Goal: Find specific page/section: Find specific page/section

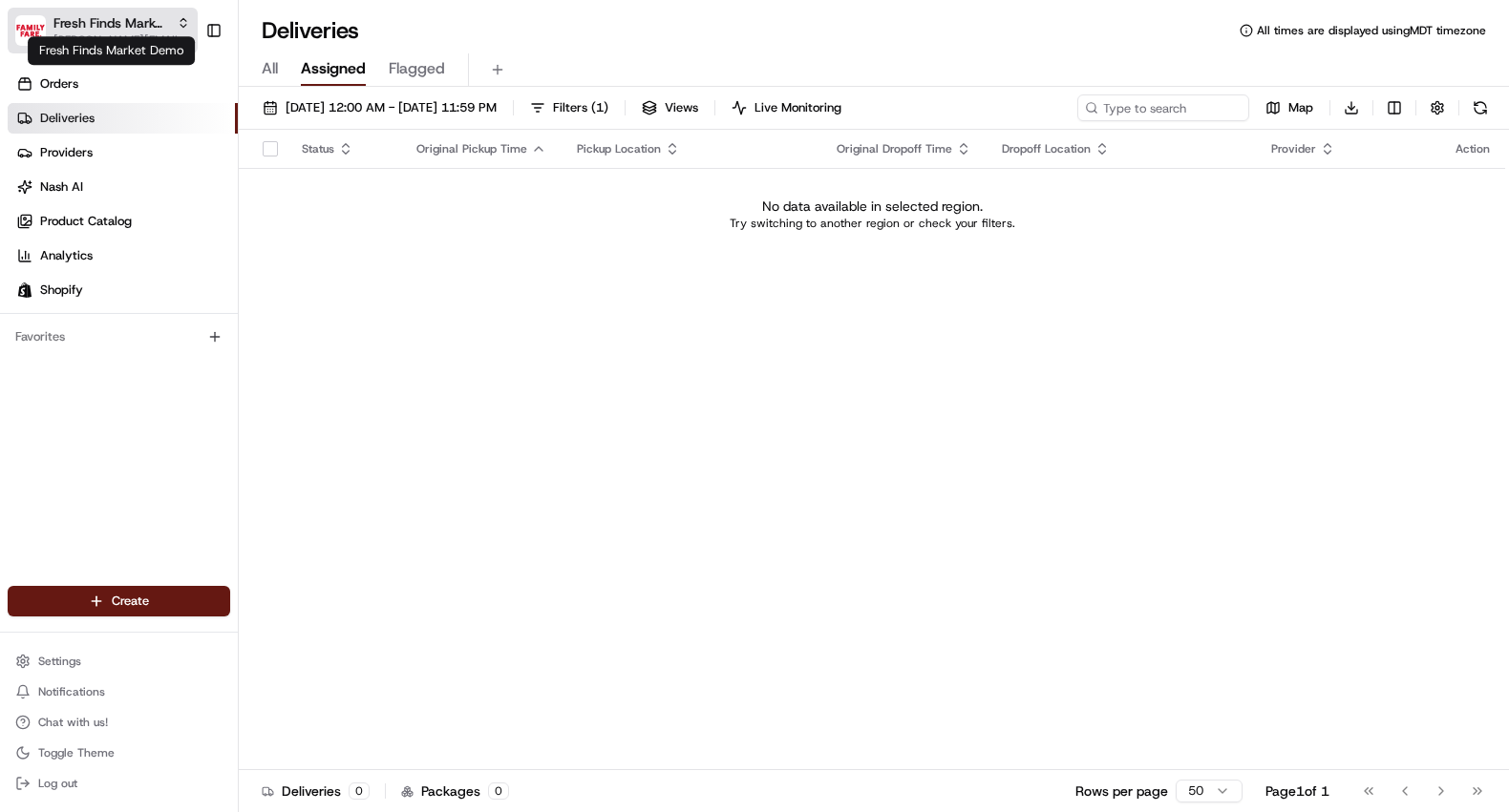
click at [124, 30] on span "Fresh Finds Market Demo" at bounding box center [112, 23] width 115 height 20
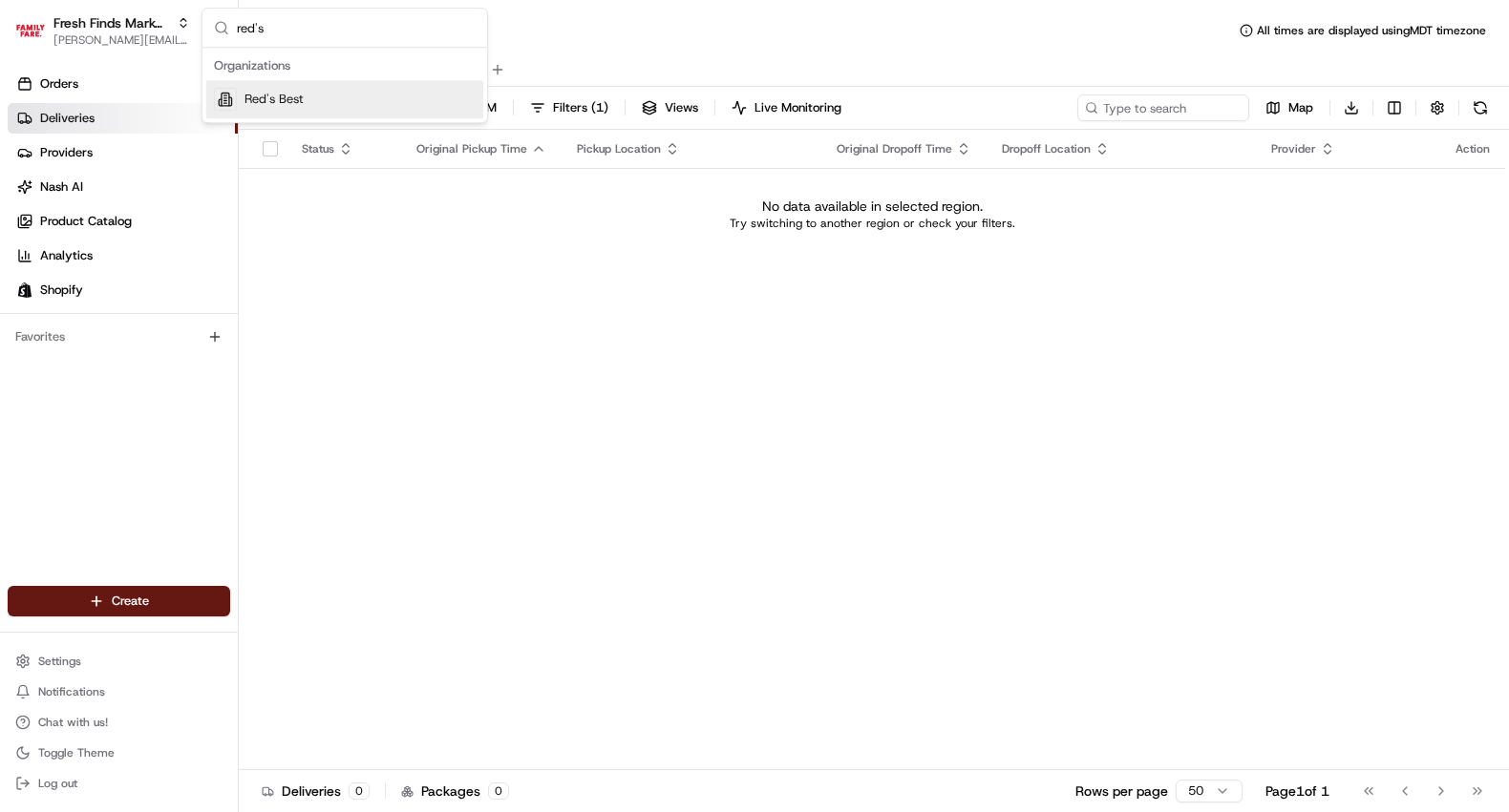
type input "red's"
click at [321, 99] on div "Red's Best" at bounding box center [344, 99] width 277 height 38
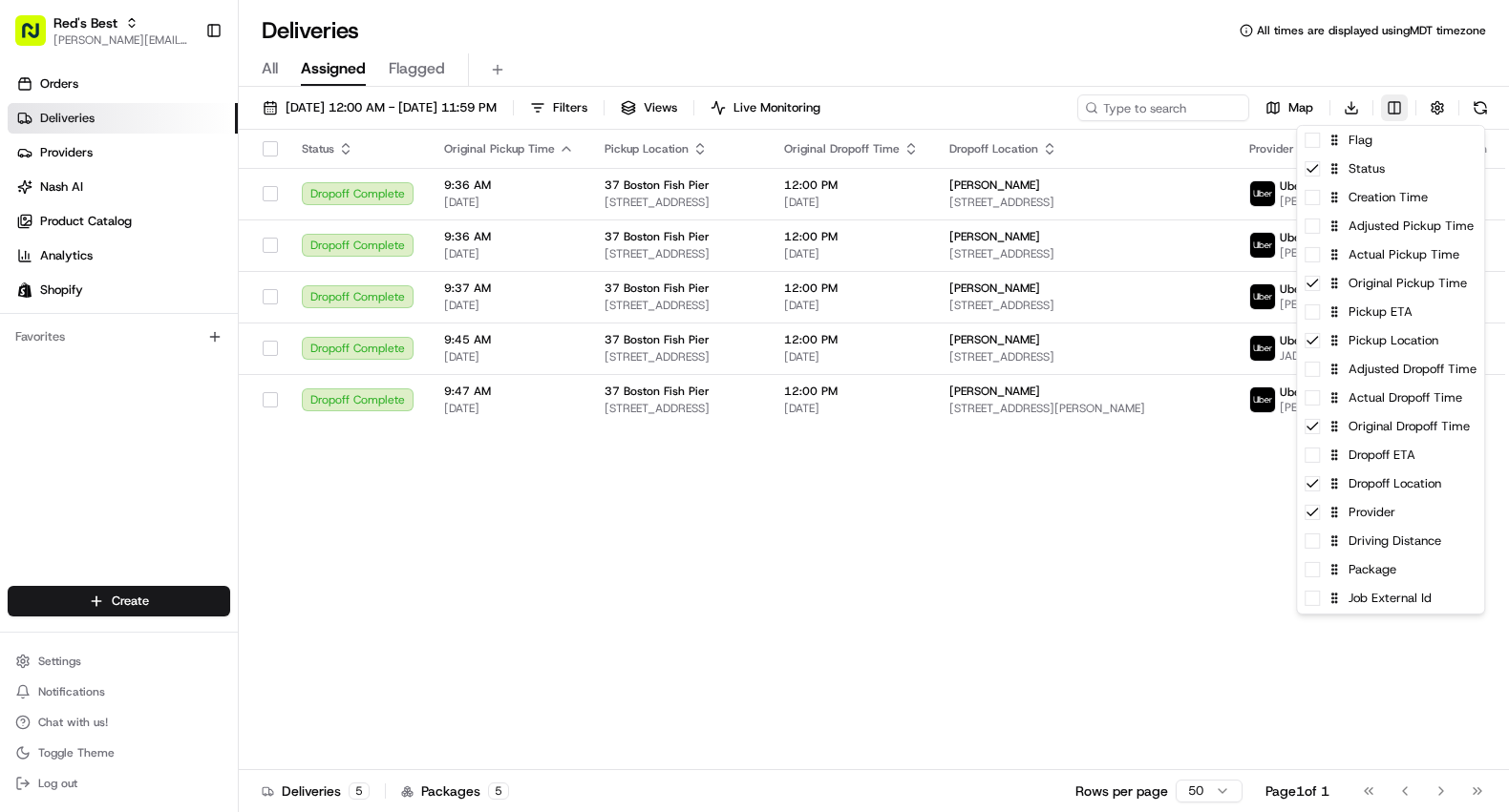
click at [1399, 113] on html "Red's Best [PERSON_NAME][EMAIL_ADDRESS][DOMAIN_NAME] Toggle Sidebar Orders Deli…" at bounding box center [754, 406] width 1509 height 812
drag, startPoint x: 1480, startPoint y: 406, endPoint x: 1468, endPoint y: 357, distance: 50.4
click at [1481, 347] on div at bounding box center [1481, 299] width 7 height 346
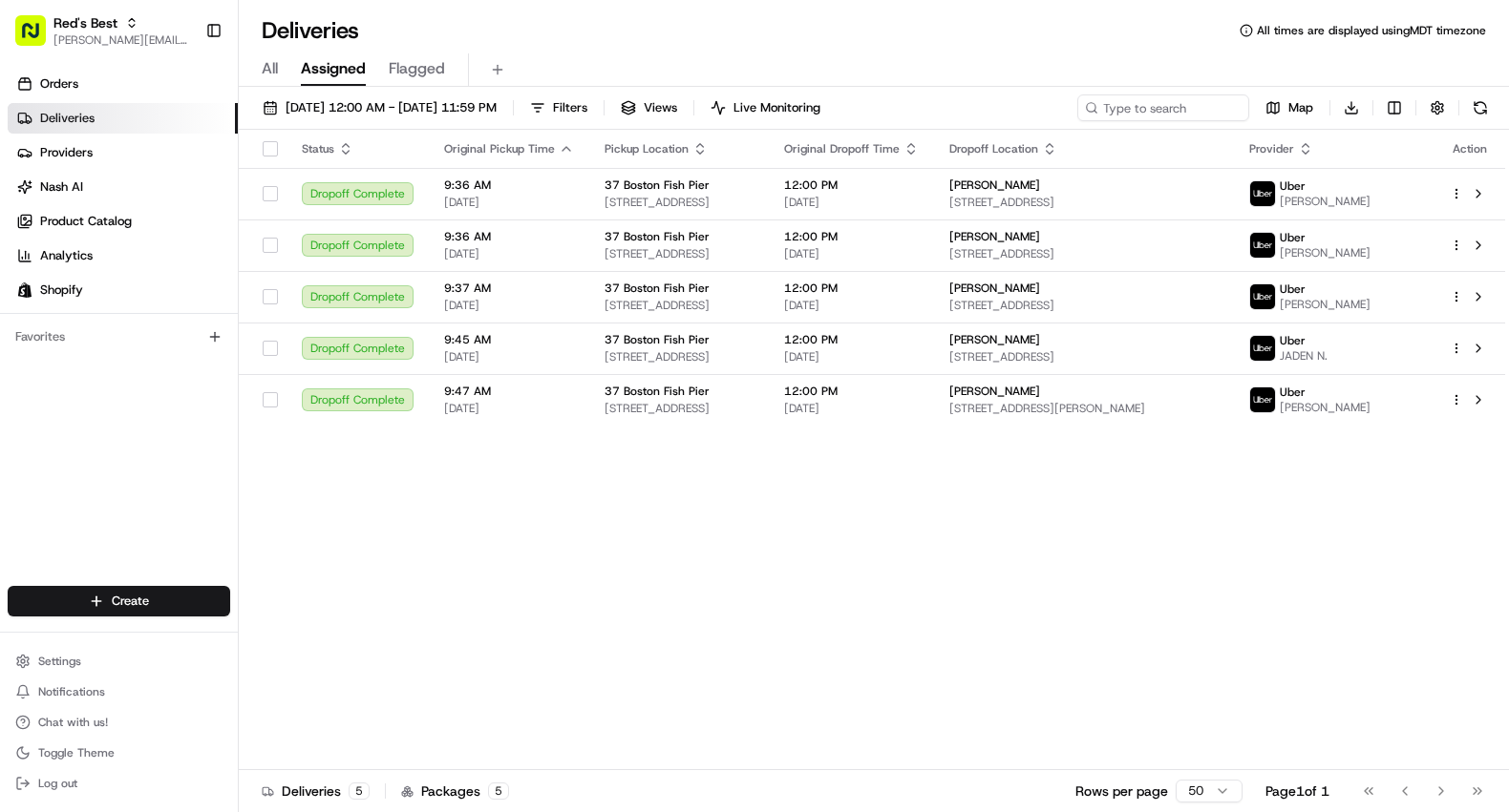
click at [654, 629] on html "Red's Best [PERSON_NAME][EMAIL_ADDRESS][DOMAIN_NAME] Toggle Sidebar Orders Deli…" at bounding box center [754, 406] width 1509 height 812
click at [1306, 108] on span "Map" at bounding box center [1300, 108] width 24 height 18
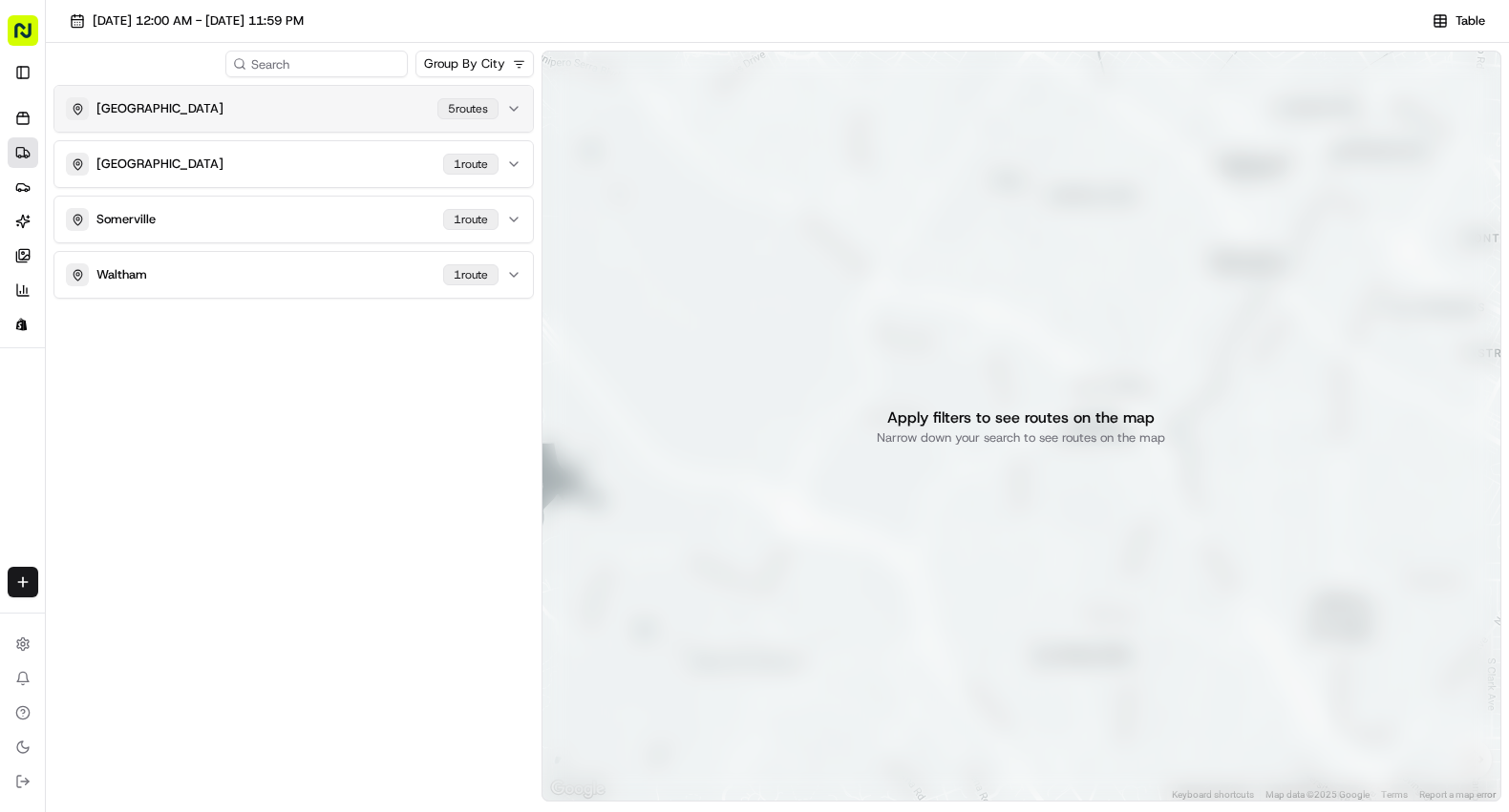
click at [489, 113] on div "5 route s" at bounding box center [468, 109] width 61 height 21
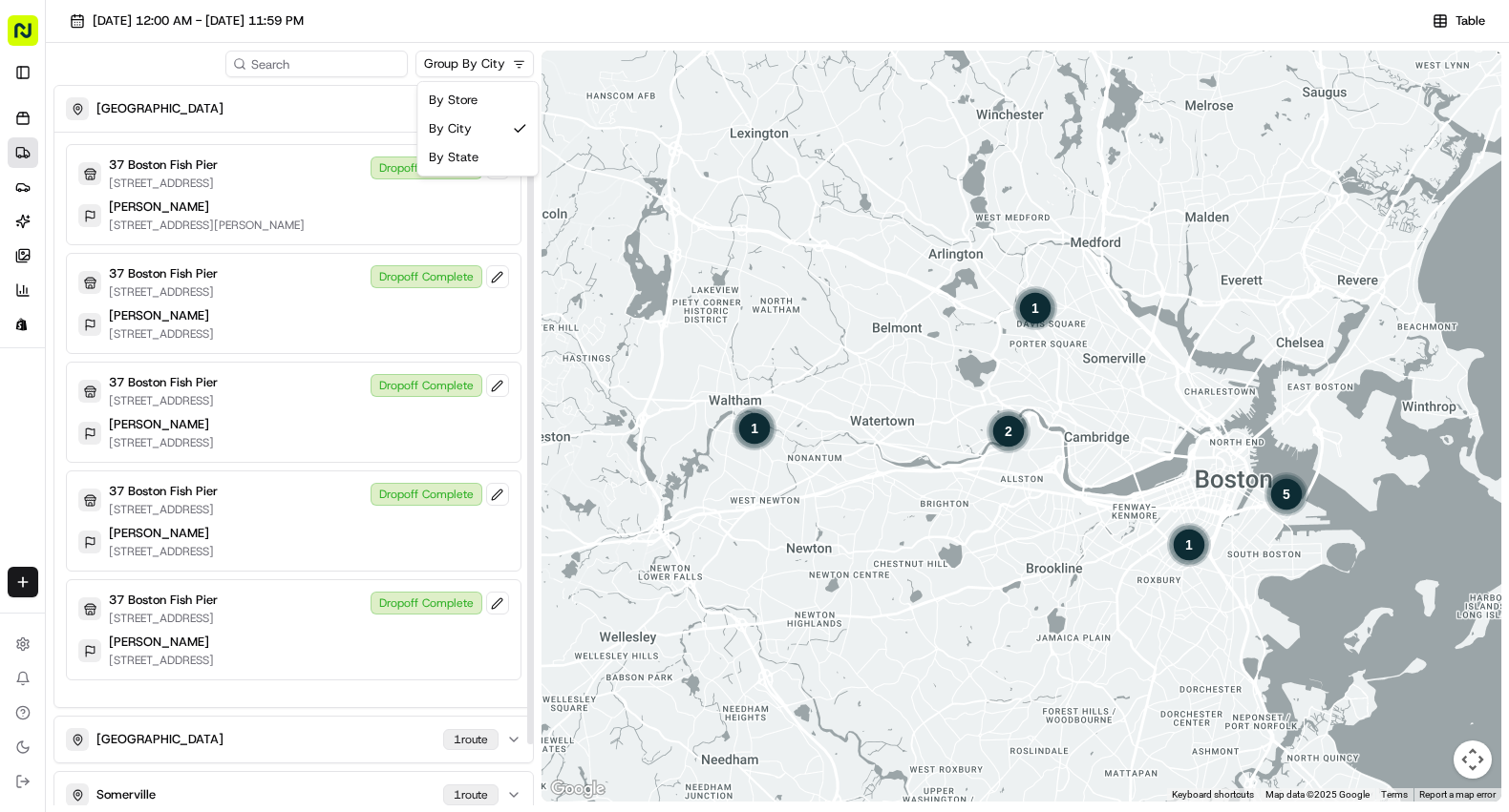
click at [486, 62] on html "Red's Best [PERSON_NAME][EMAIL_ADDRESS][DOMAIN_NAME] Toggle Sidebar Orders Deli…" at bounding box center [754, 406] width 1509 height 812
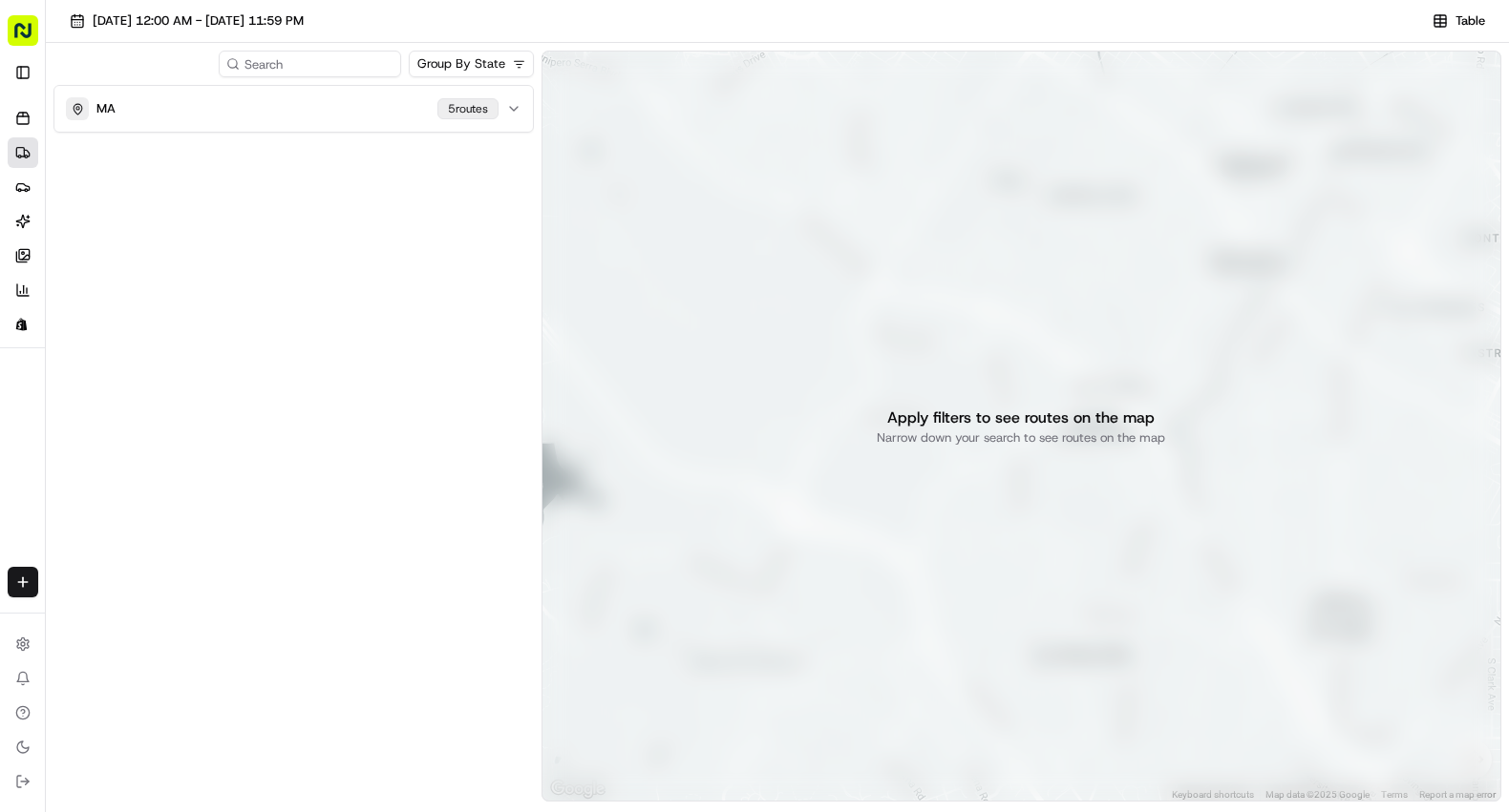
click at [471, 81] on div "Group By State [US_STATE] 5 route s" at bounding box center [294, 429] width 480 height 755
click at [478, 60] on html "Red's Best [PERSON_NAME][EMAIL_ADDRESS][DOMAIN_NAME] Toggle Sidebar Orders Deli…" at bounding box center [754, 406] width 1509 height 812
click at [196, 21] on span "[DATE] 12:00 AM - [DATE] 11:59 PM" at bounding box center [199, 22] width 211 height 18
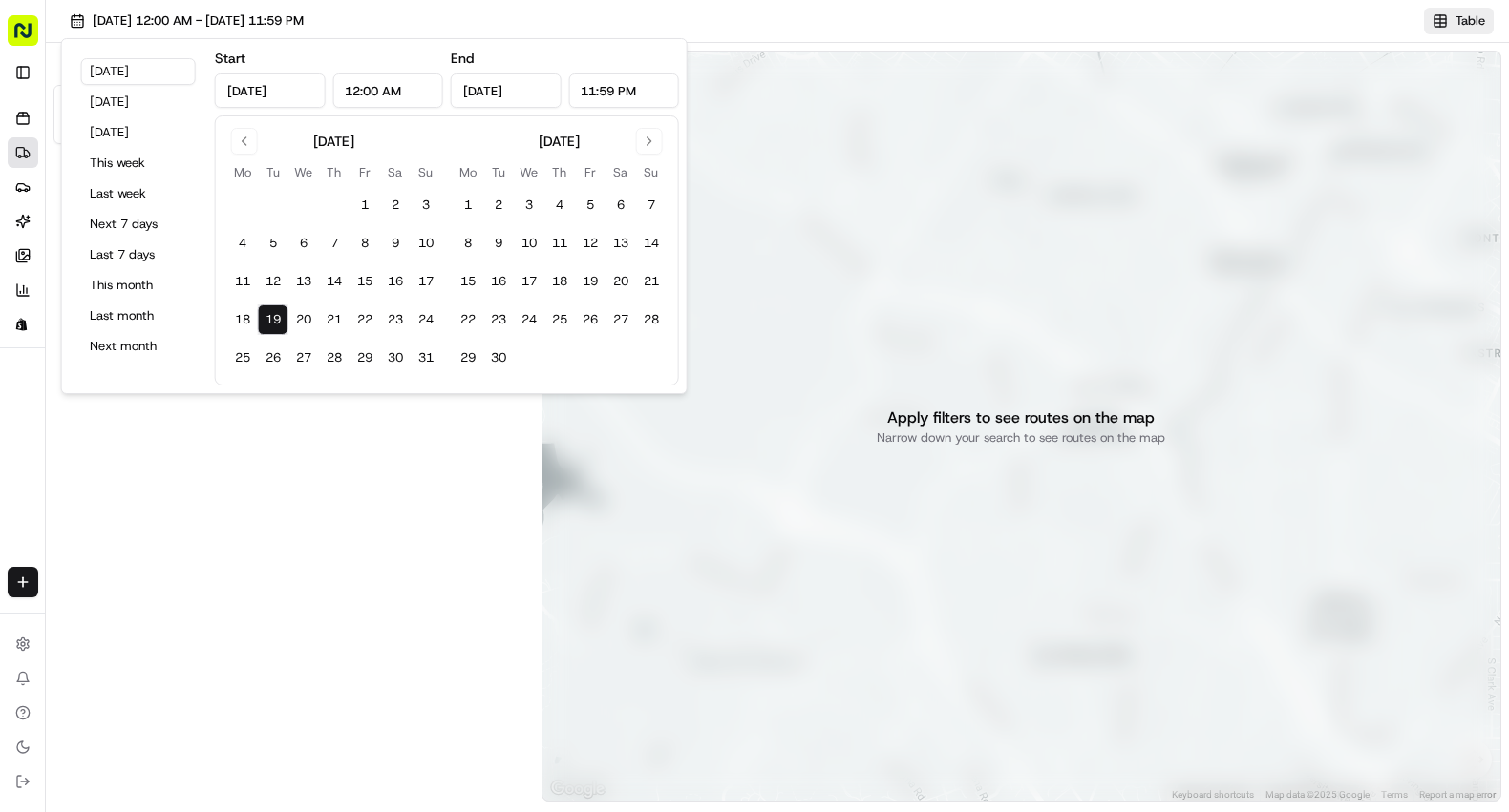
click at [1472, 20] on span "Table" at bounding box center [1470, 22] width 29 height 18
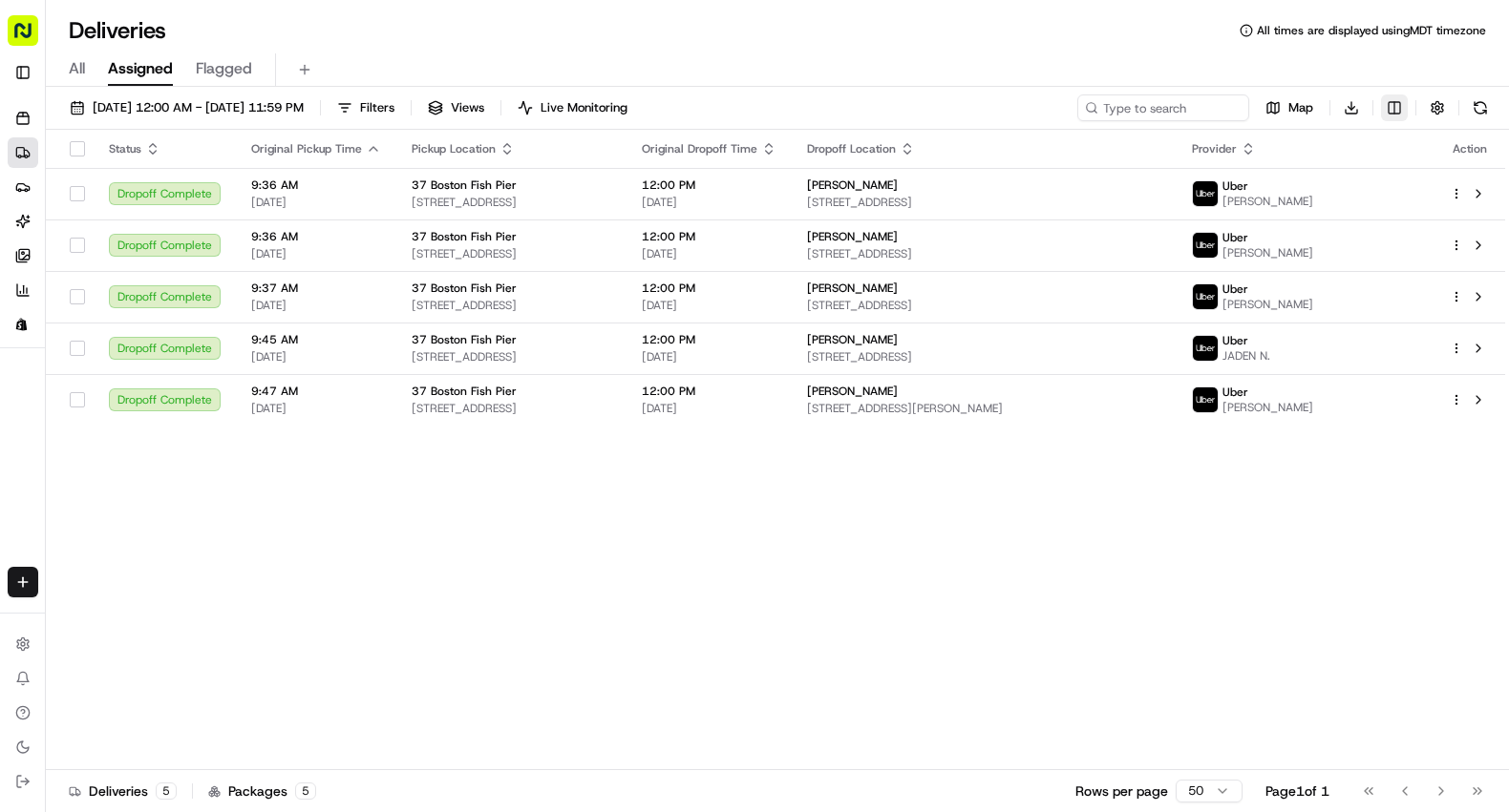
click at [1397, 109] on html "Red's Best [PERSON_NAME][EMAIL_ADDRESS][DOMAIN_NAME] Toggle Sidebar Orders Deli…" at bounding box center [754, 406] width 1509 height 812
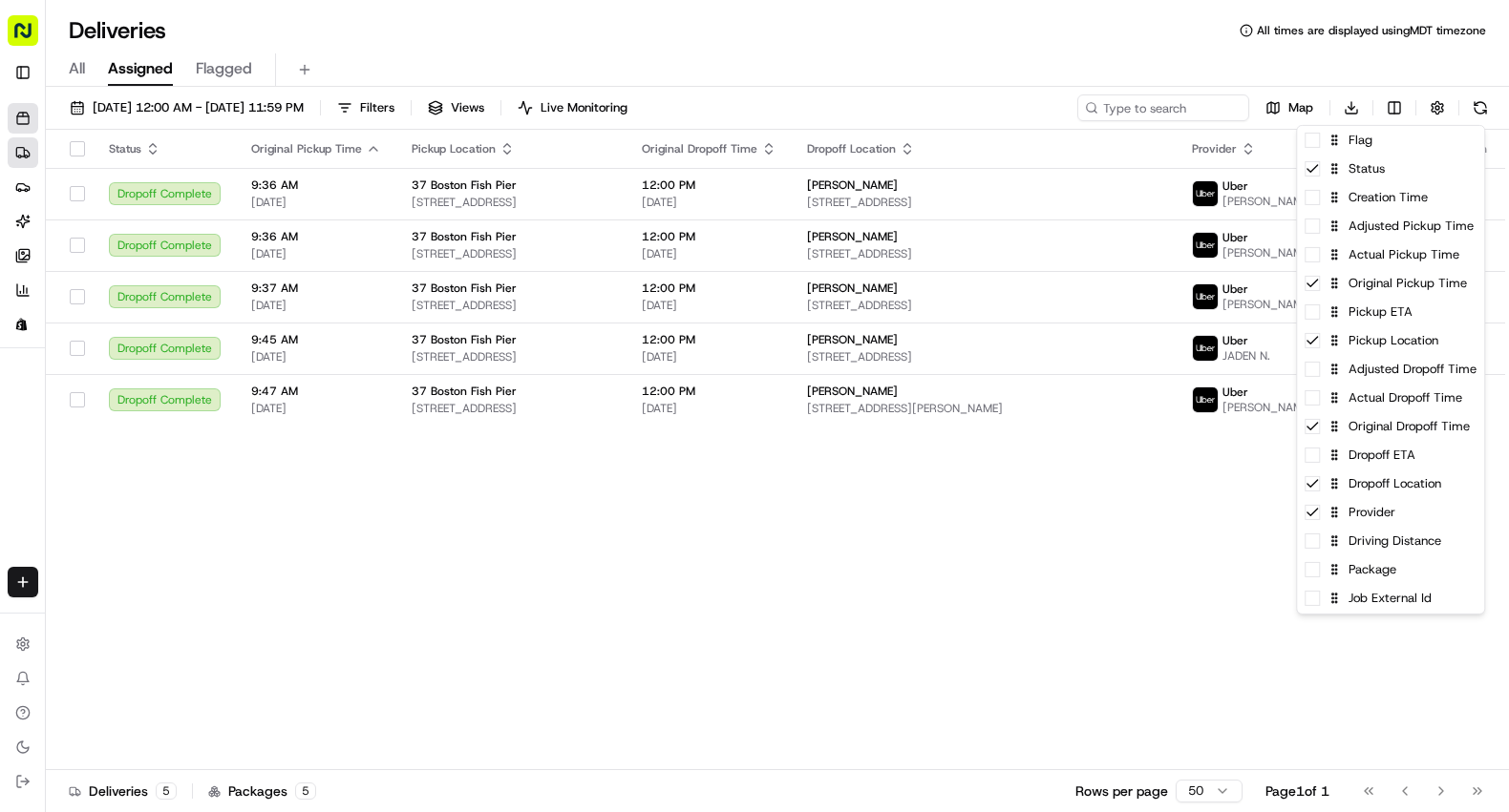
click at [22, 127] on html "Red's Best [PERSON_NAME][EMAIL_ADDRESS][DOMAIN_NAME] Toggle Sidebar Orders Deli…" at bounding box center [754, 406] width 1509 height 812
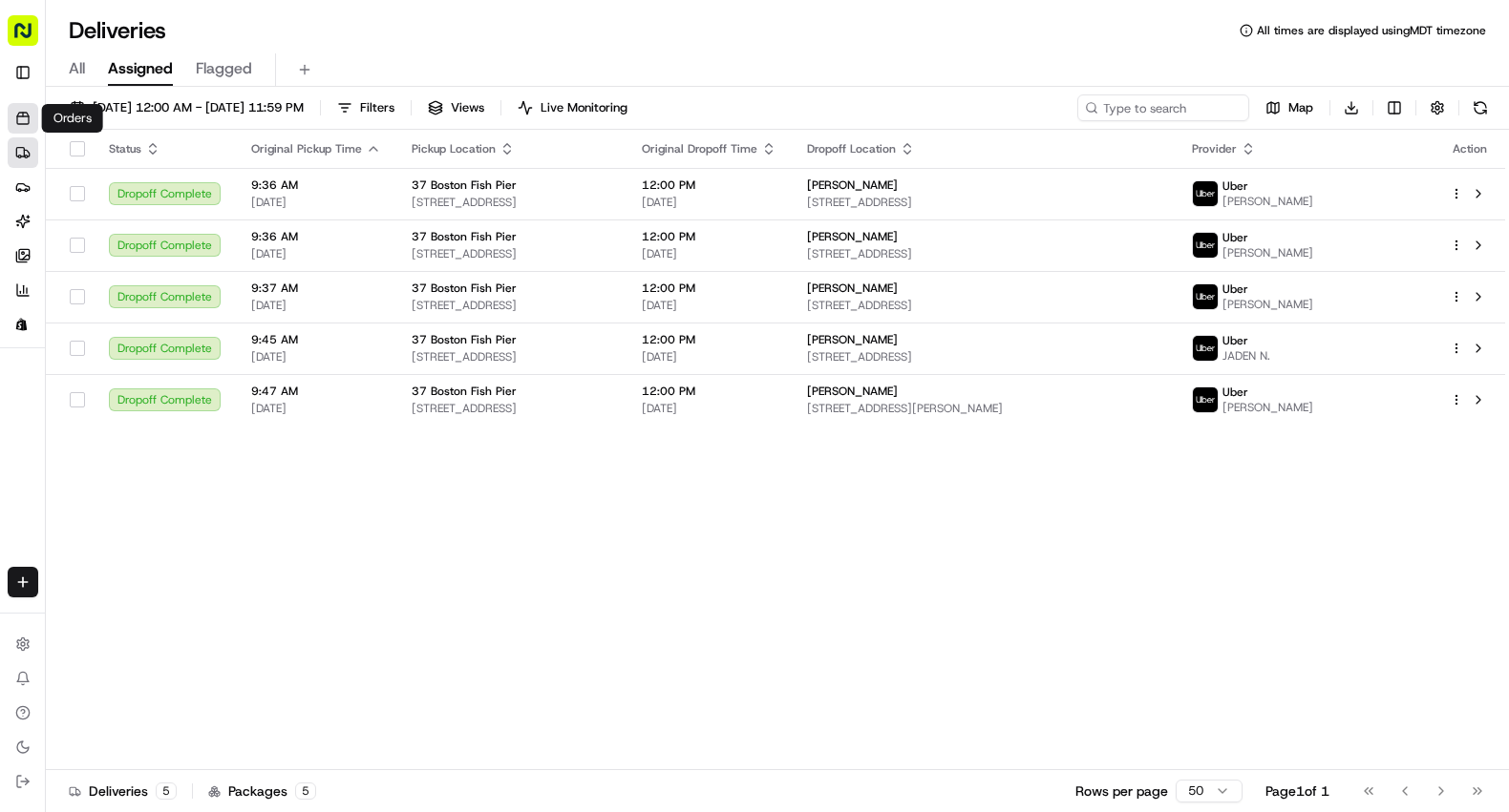
click at [19, 113] on icon at bounding box center [23, 114] width 12 height 4
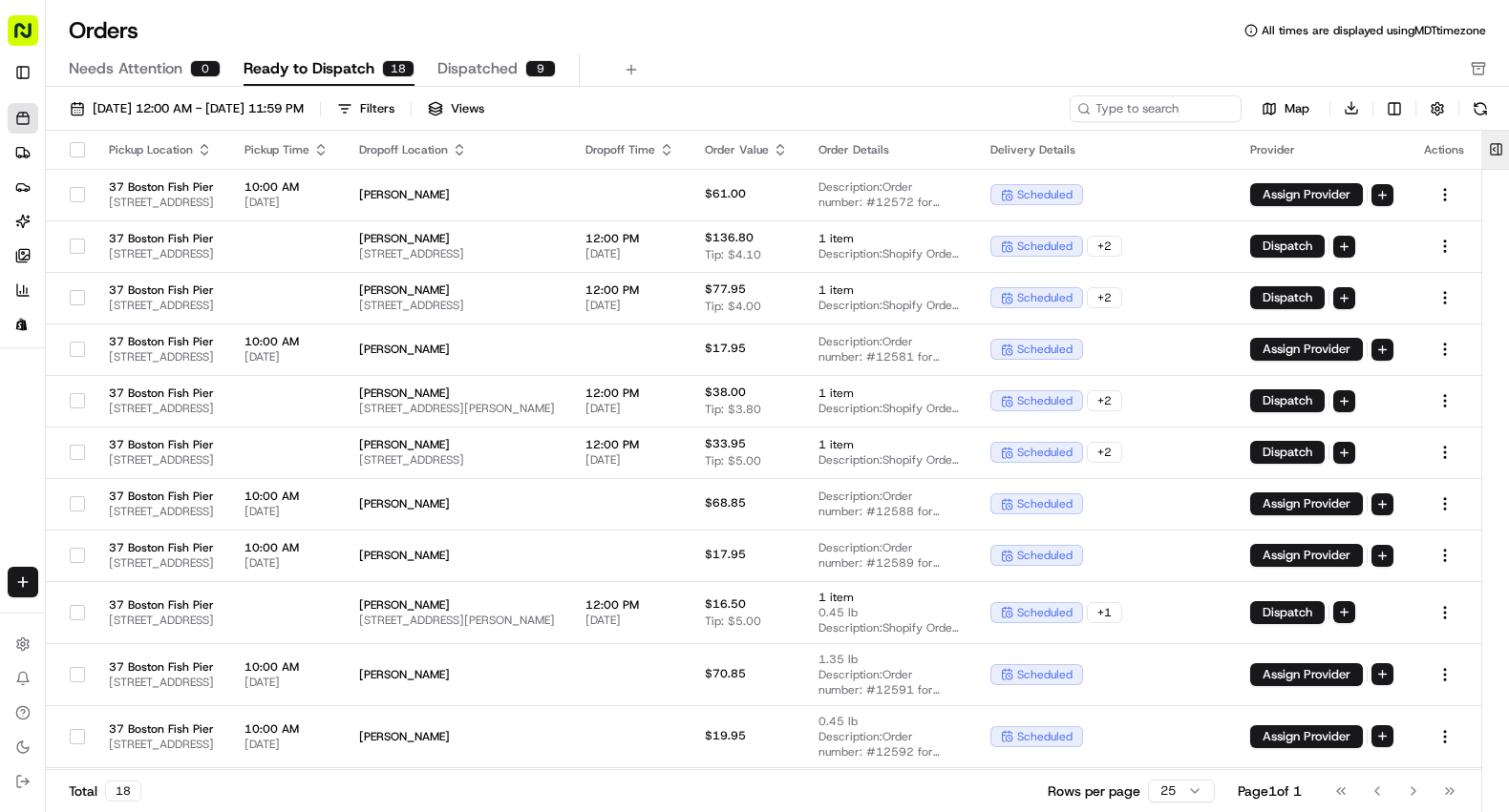
click at [1496, 144] on button at bounding box center [1496, 150] width 31 height 38
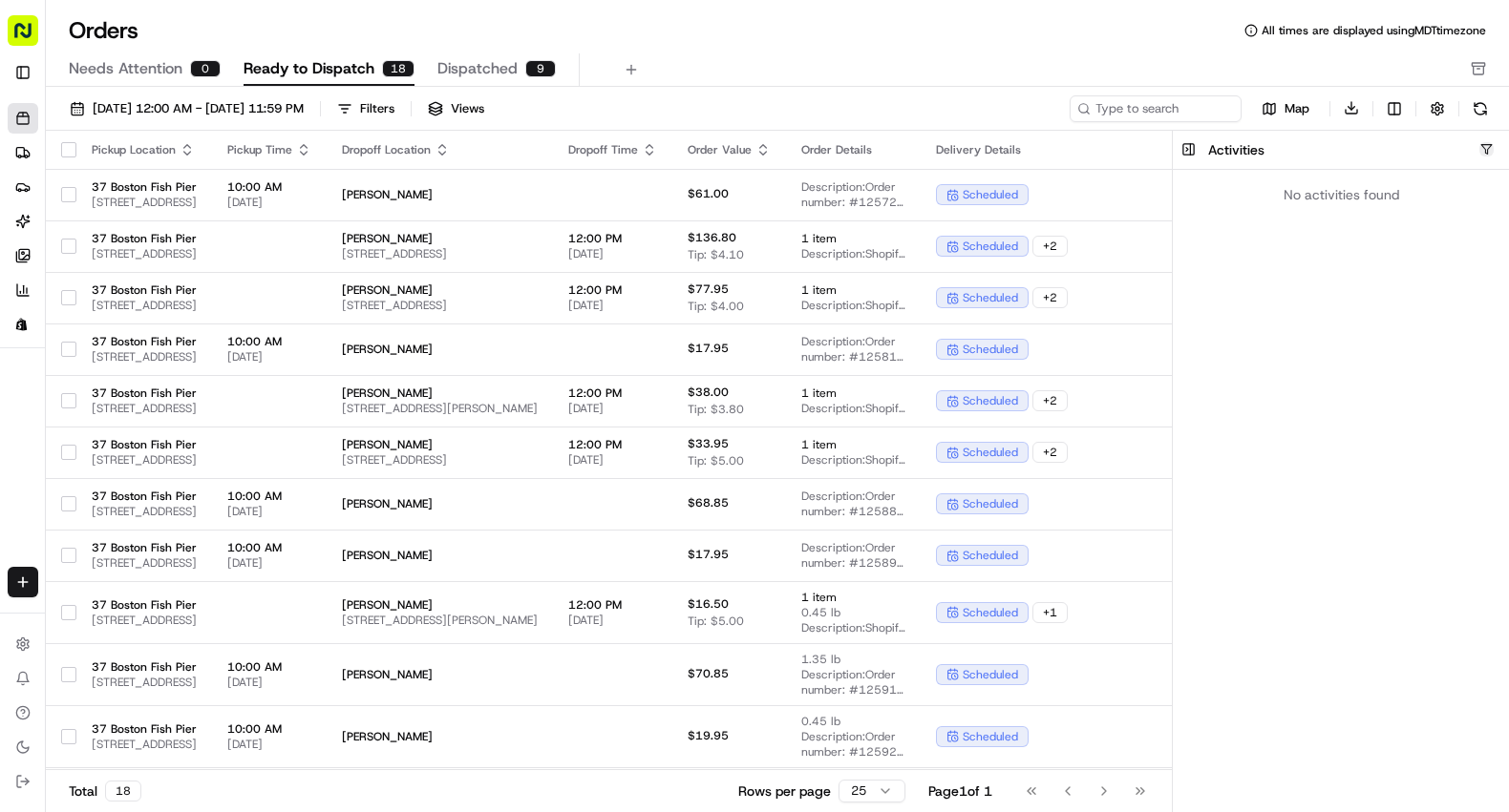
click at [1488, 146] on button "button" at bounding box center [1486, 149] width 15 height 15
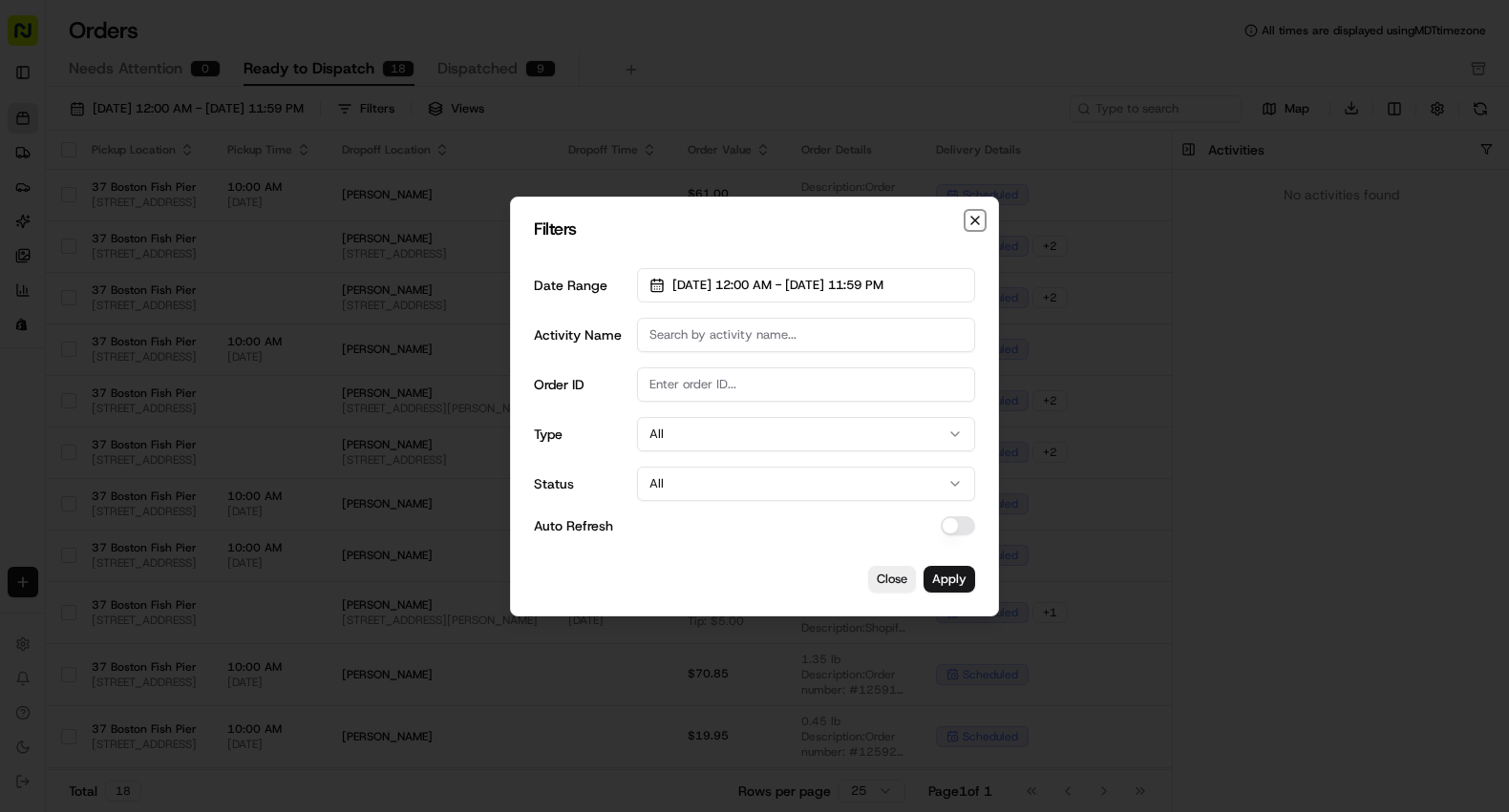
click at [974, 224] on icon "button" at bounding box center [976, 221] width 16 height 16
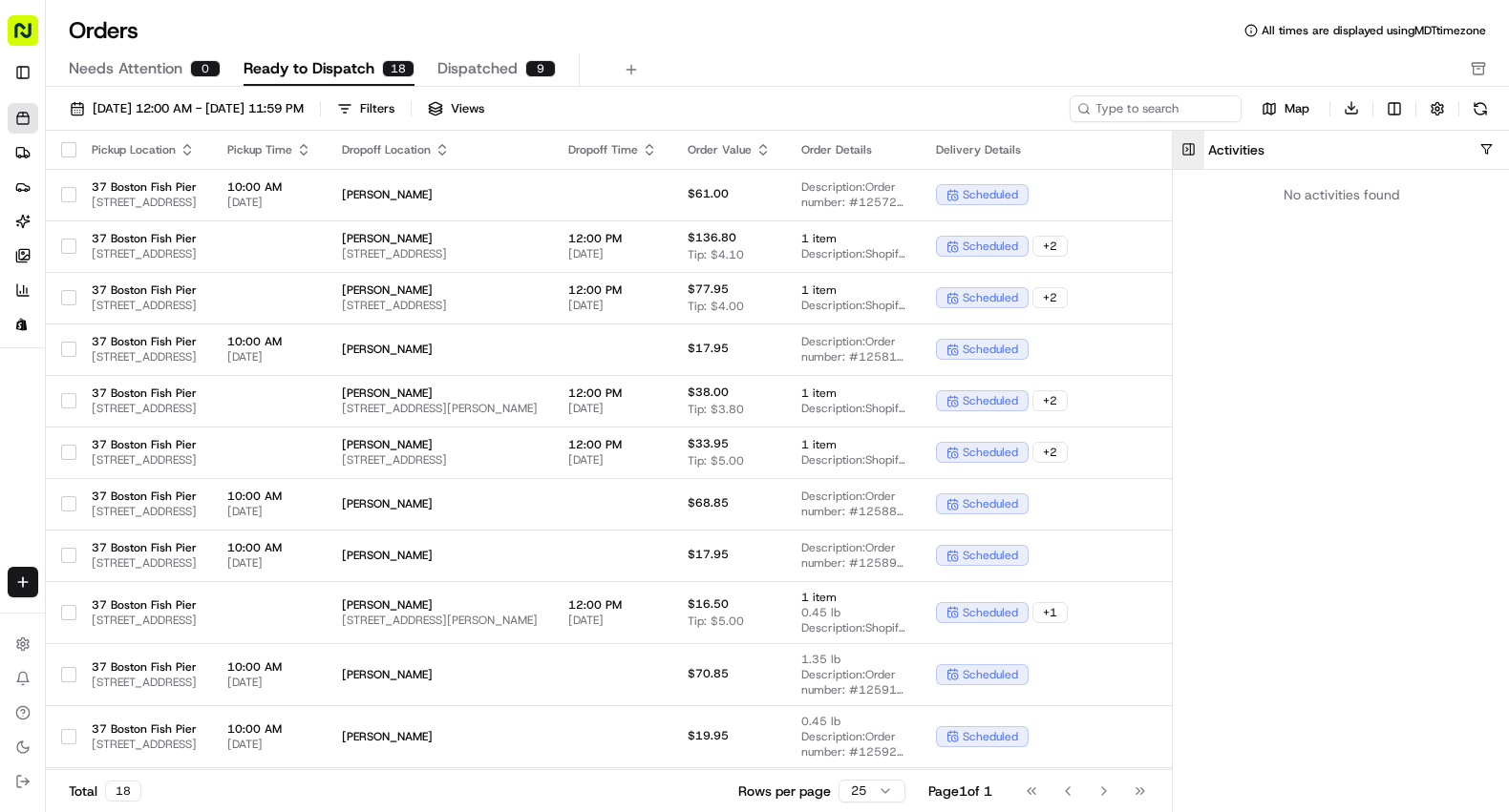
click at [1195, 150] on button at bounding box center [1188, 150] width 31 height 38
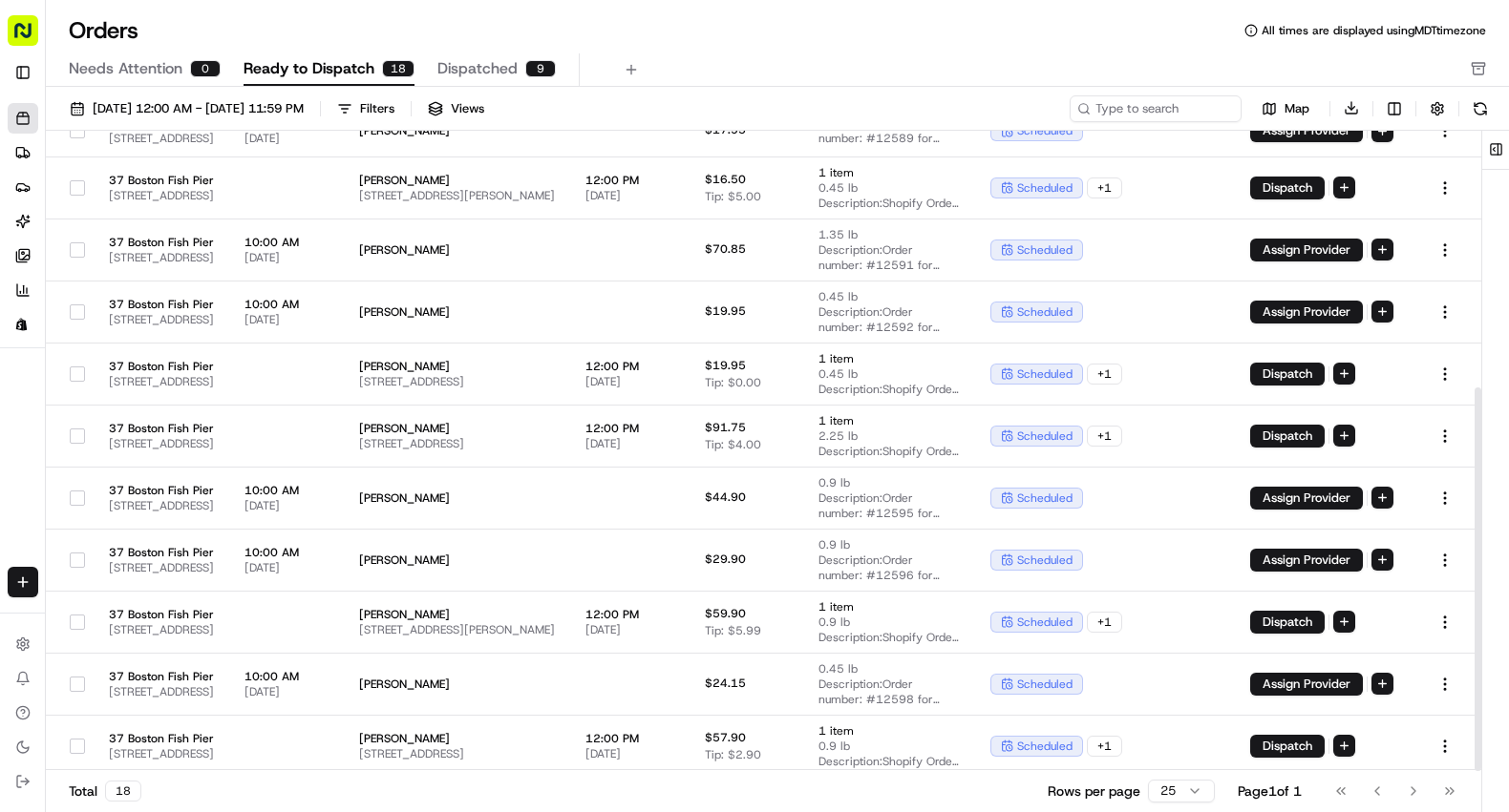
scroll to position [429, 0]
